Goal: Browse casually

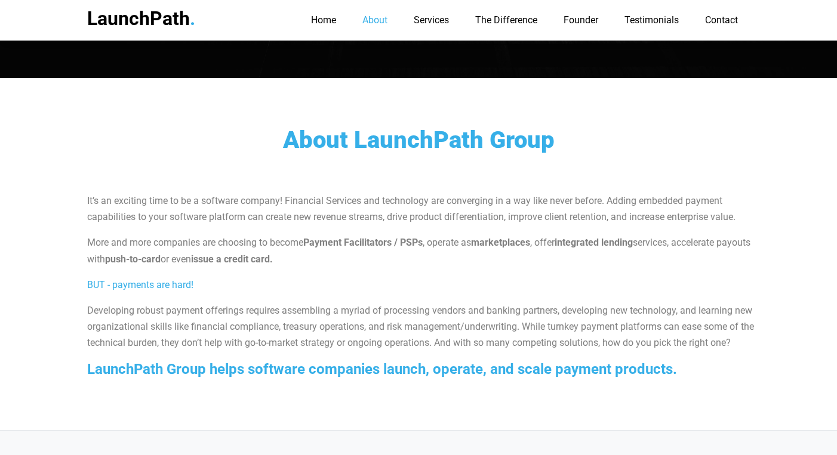
scroll to position [629, 0]
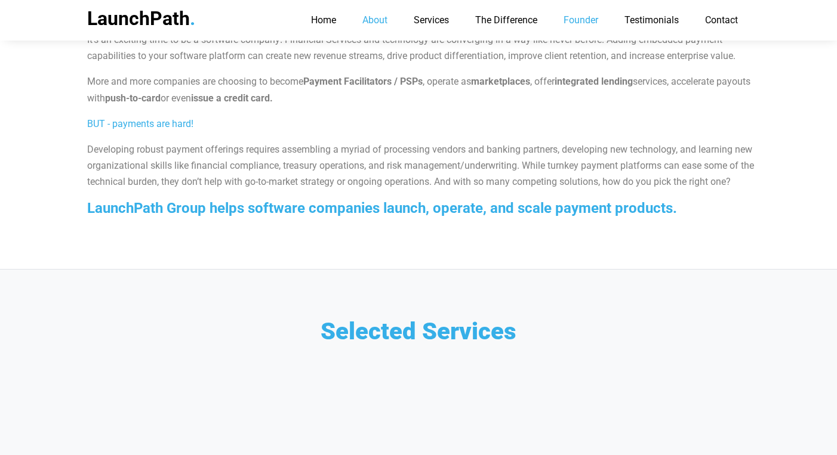
click at [555, 16] on link "Founder" at bounding box center [581, 20] width 59 height 22
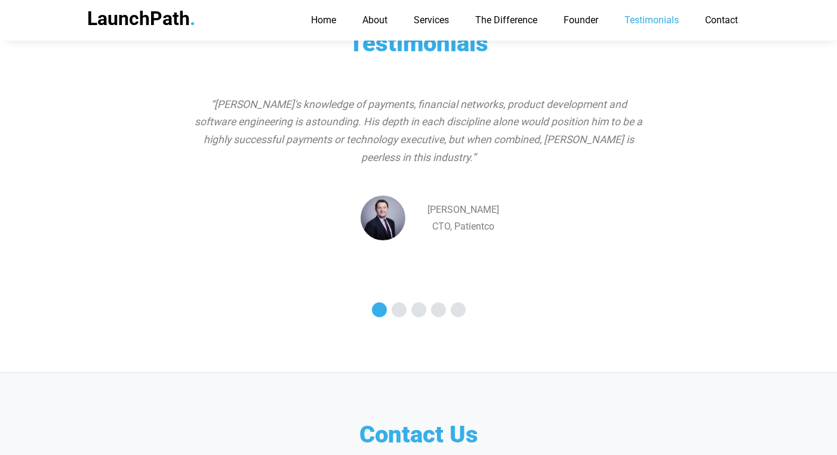
scroll to position [2018, 0]
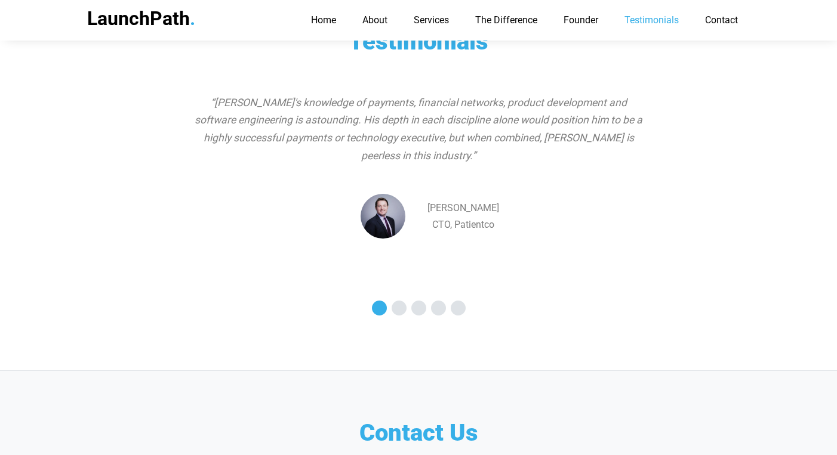
click at [394, 301] on span at bounding box center [399, 308] width 15 height 15
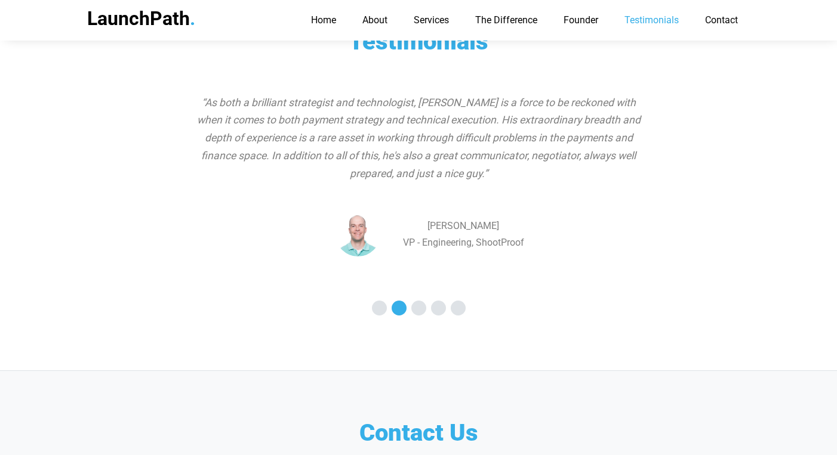
click at [419, 301] on span at bounding box center [418, 308] width 15 height 15
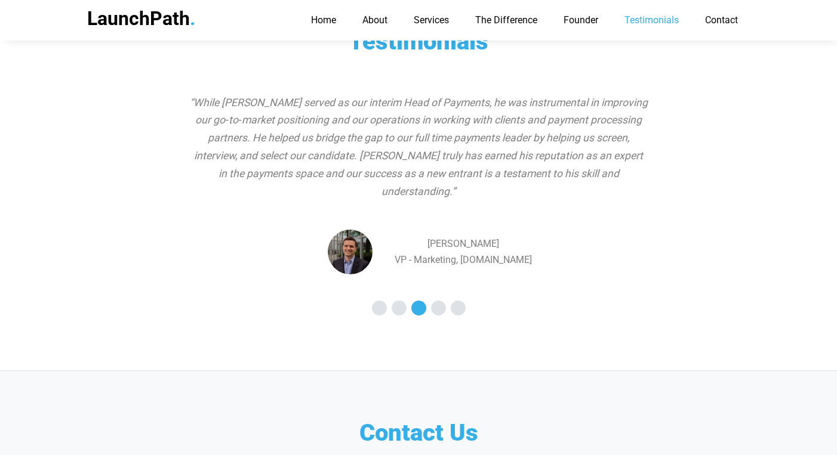
click at [435, 301] on span at bounding box center [438, 308] width 15 height 15
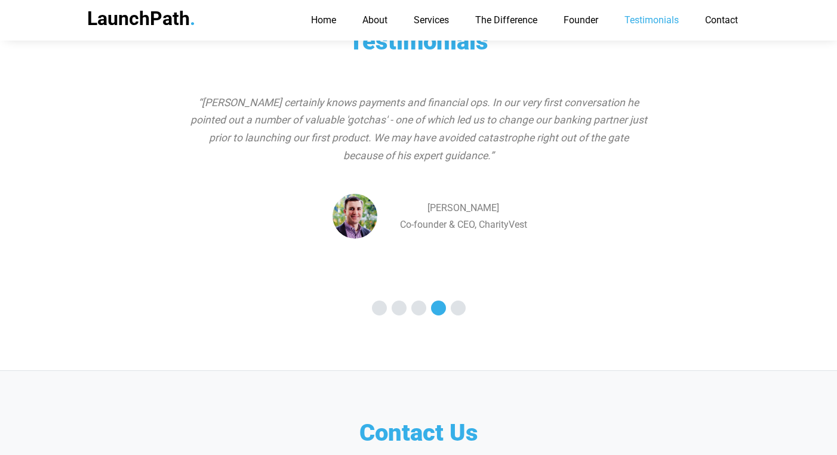
click at [451, 301] on span at bounding box center [458, 308] width 15 height 15
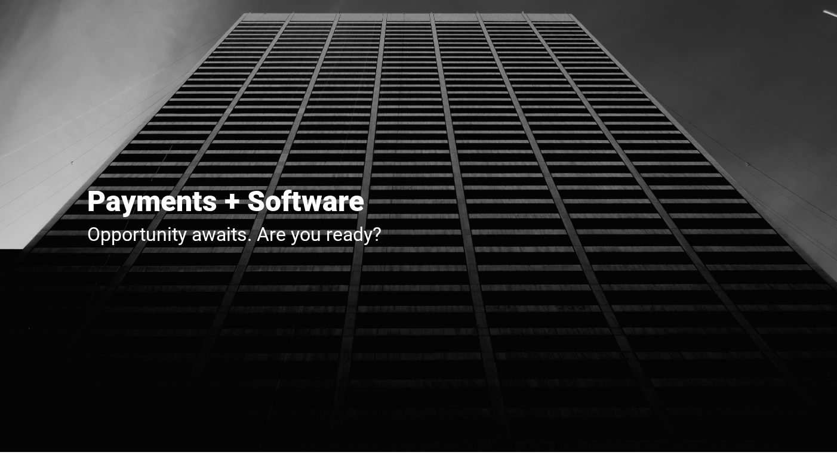
scroll to position [7, 0]
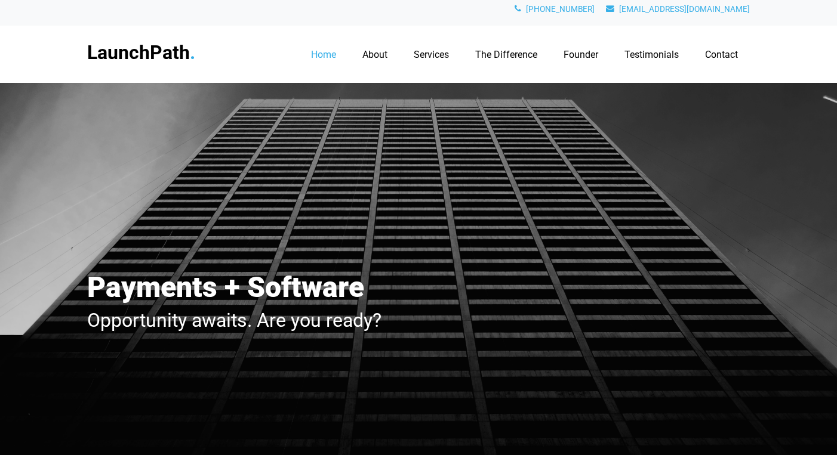
click at [143, 53] on link "LaunchPath ." at bounding box center [141, 52] width 108 height 23
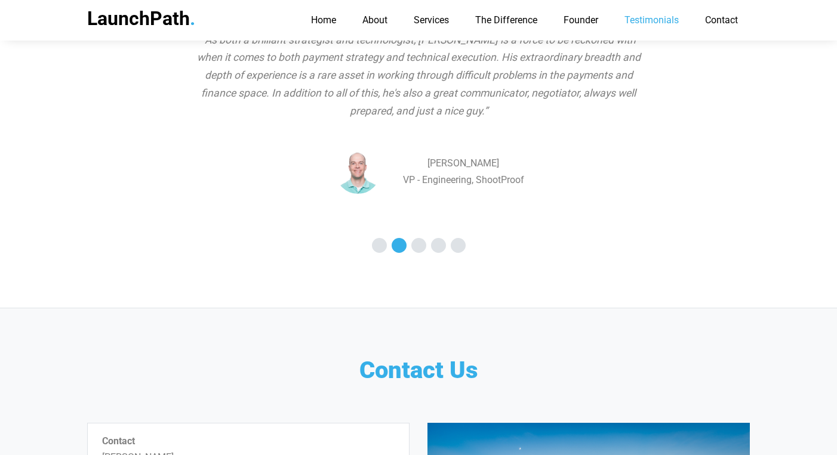
scroll to position [2076, 0]
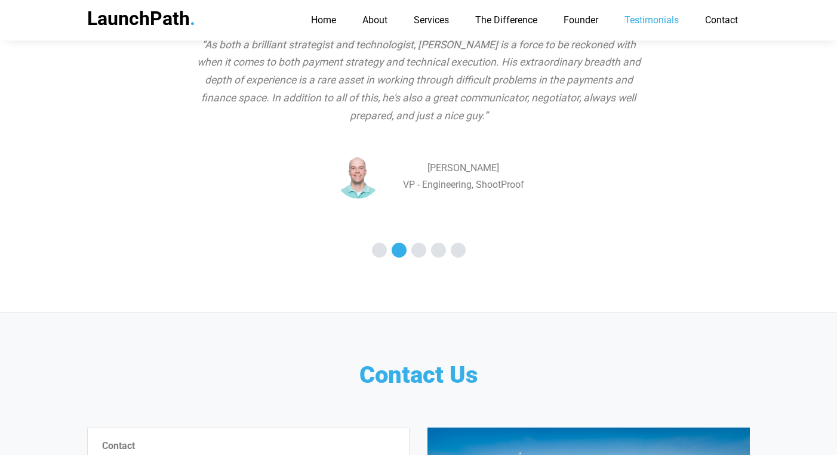
click at [457, 243] on span at bounding box center [458, 250] width 15 height 15
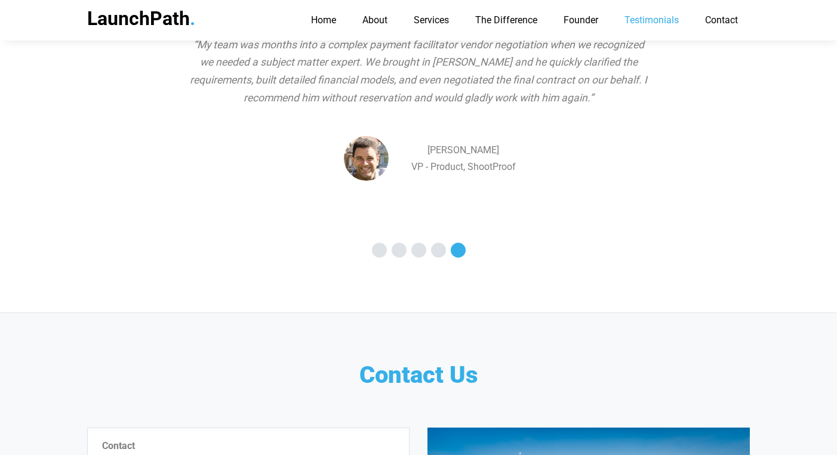
click at [435, 243] on span at bounding box center [438, 250] width 15 height 15
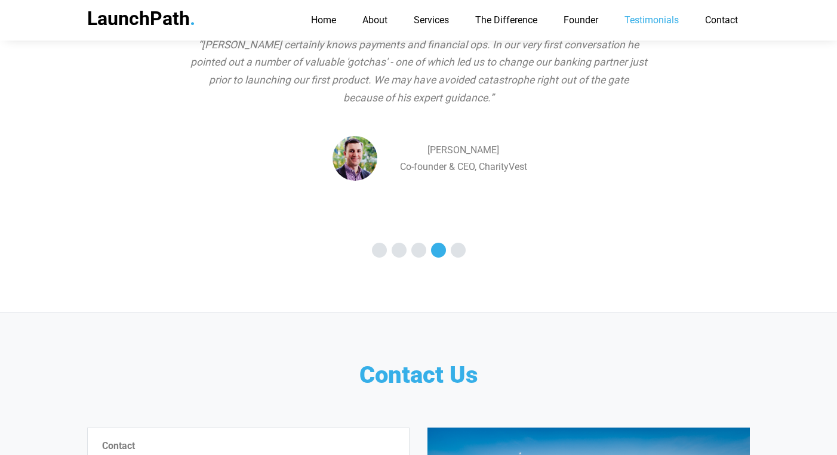
click at [416, 243] on span at bounding box center [418, 250] width 15 height 15
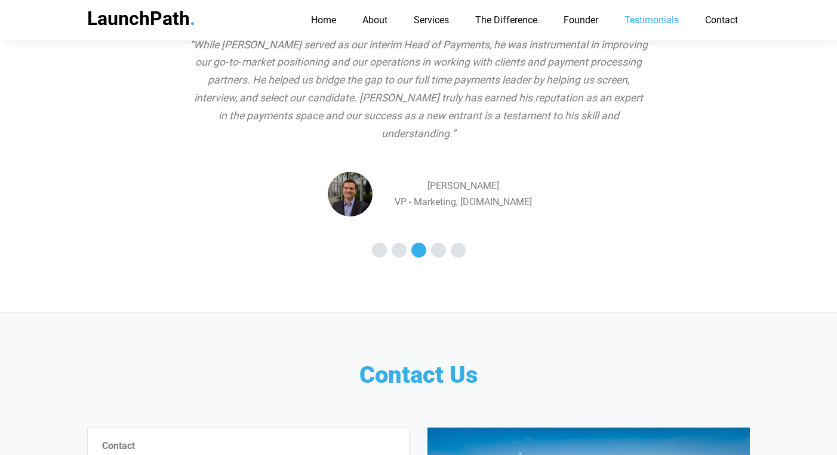
click at [399, 243] on span at bounding box center [399, 250] width 15 height 15
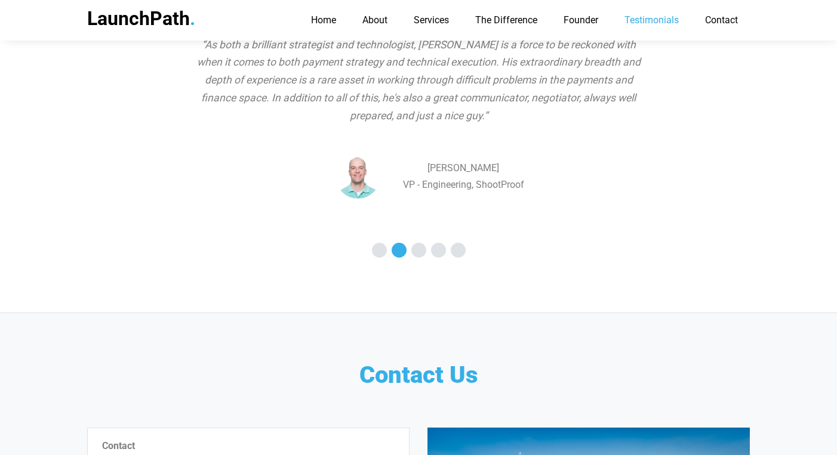
click at [386, 243] on div at bounding box center [379, 253] width 15 height 20
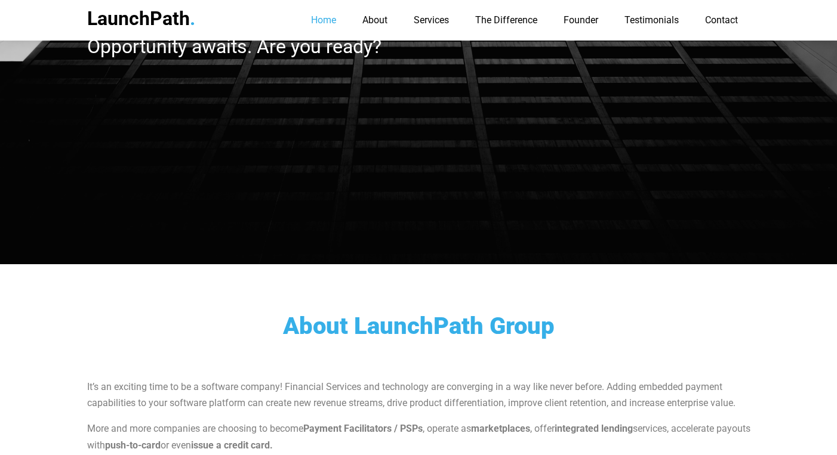
scroll to position [0, 0]
